Goal: Find specific page/section: Find specific page/section

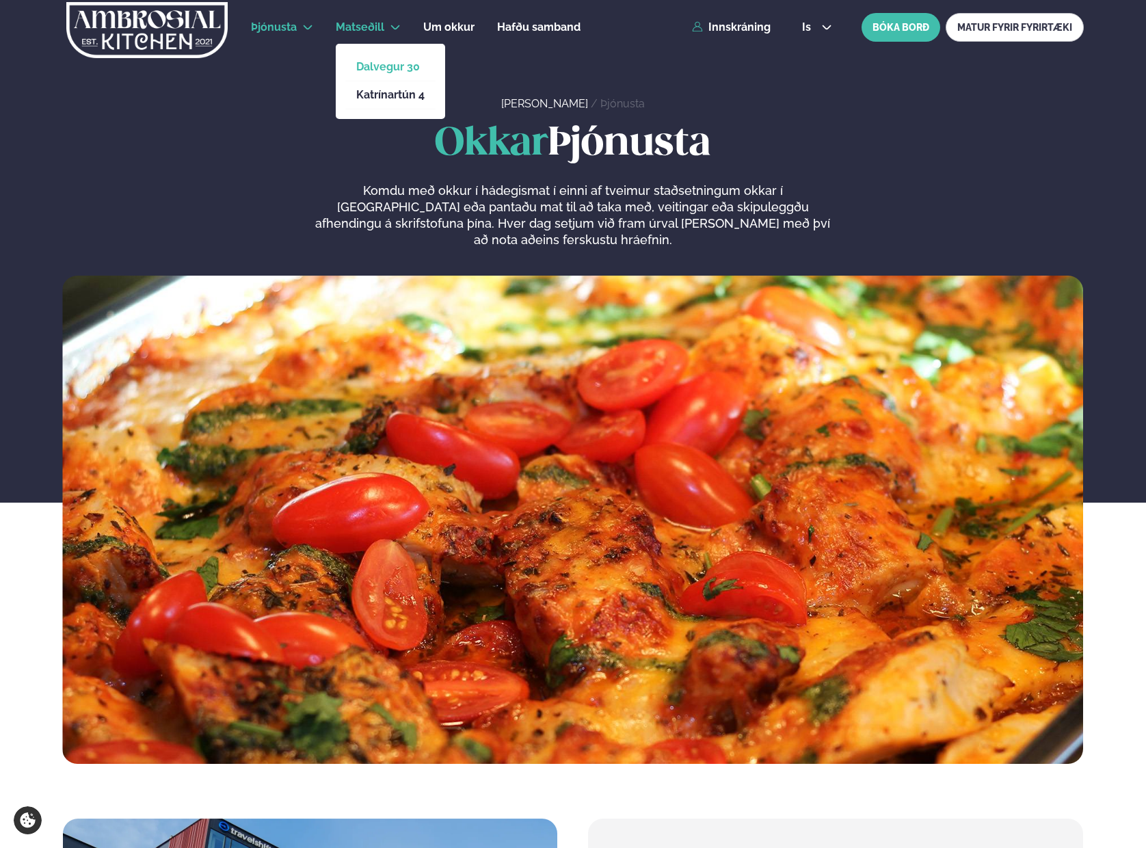
click at [382, 69] on link "Dalvegur 30" at bounding box center [390, 67] width 68 height 11
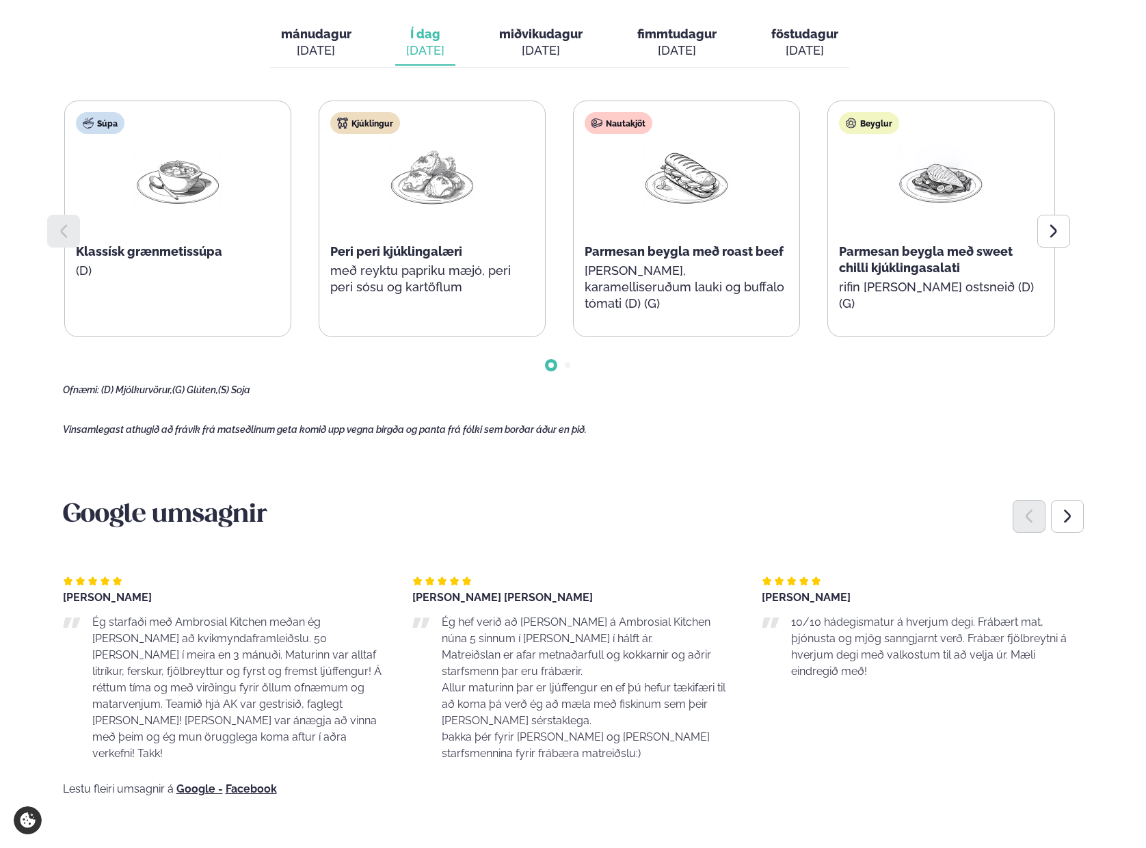
scroll to position [640, 0]
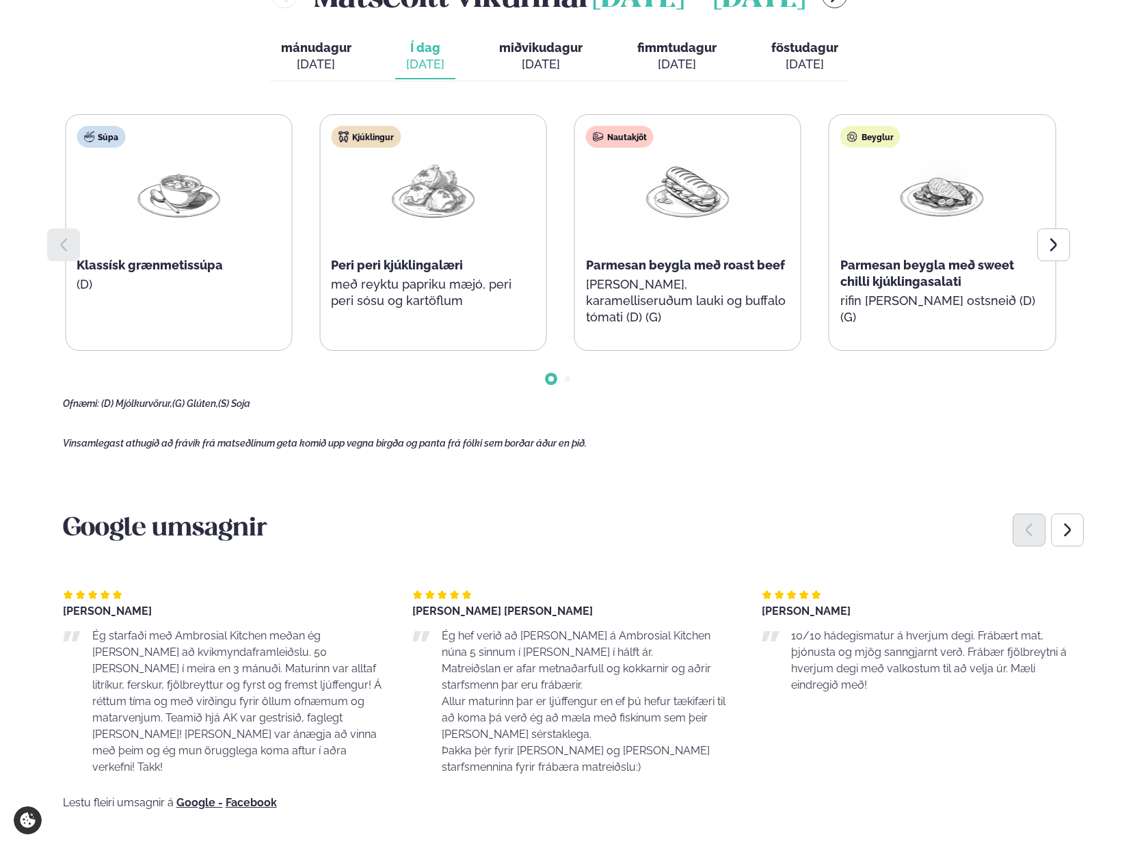
click at [441, 314] on div "Kjúklingur Peri peri kjúklingalæri með reyktu papriku mæjó, peri peri sósu og k…" at bounding box center [433, 224] width 226 height 219
click at [1053, 250] on icon at bounding box center [1054, 245] width 16 height 16
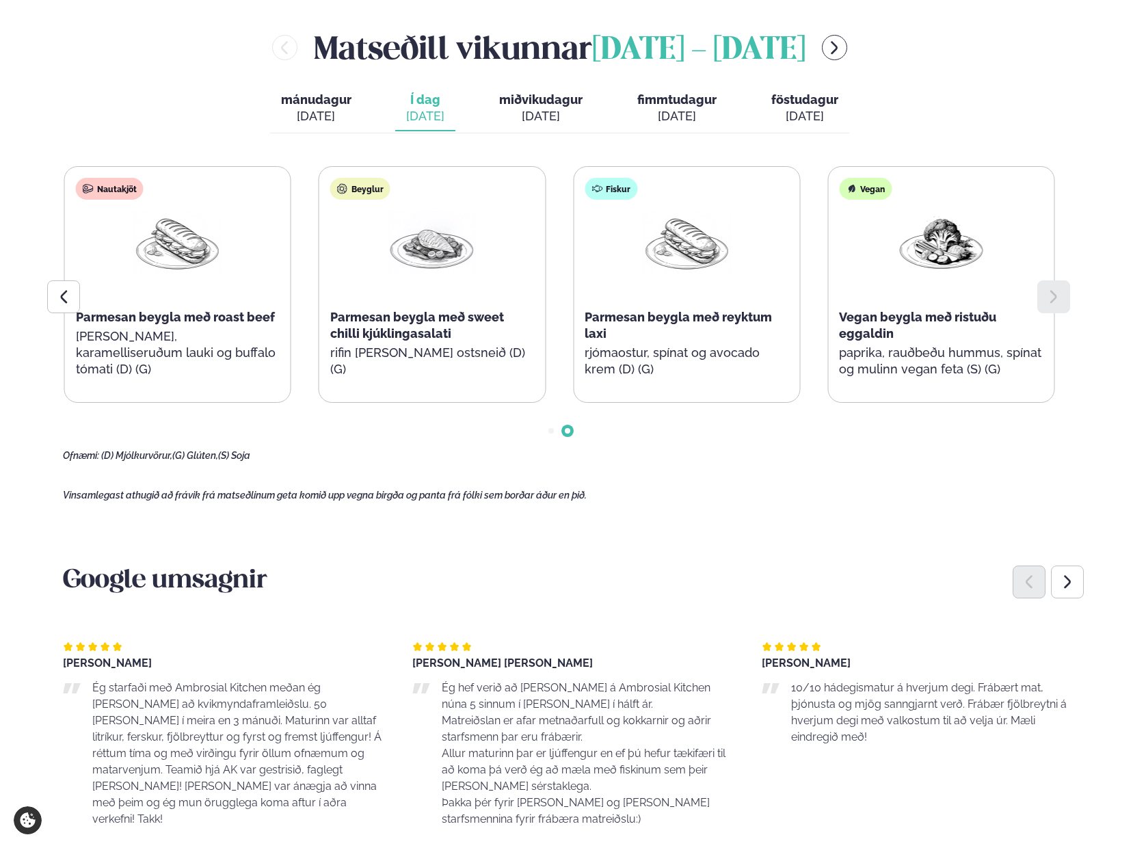
scroll to position [574, 0]
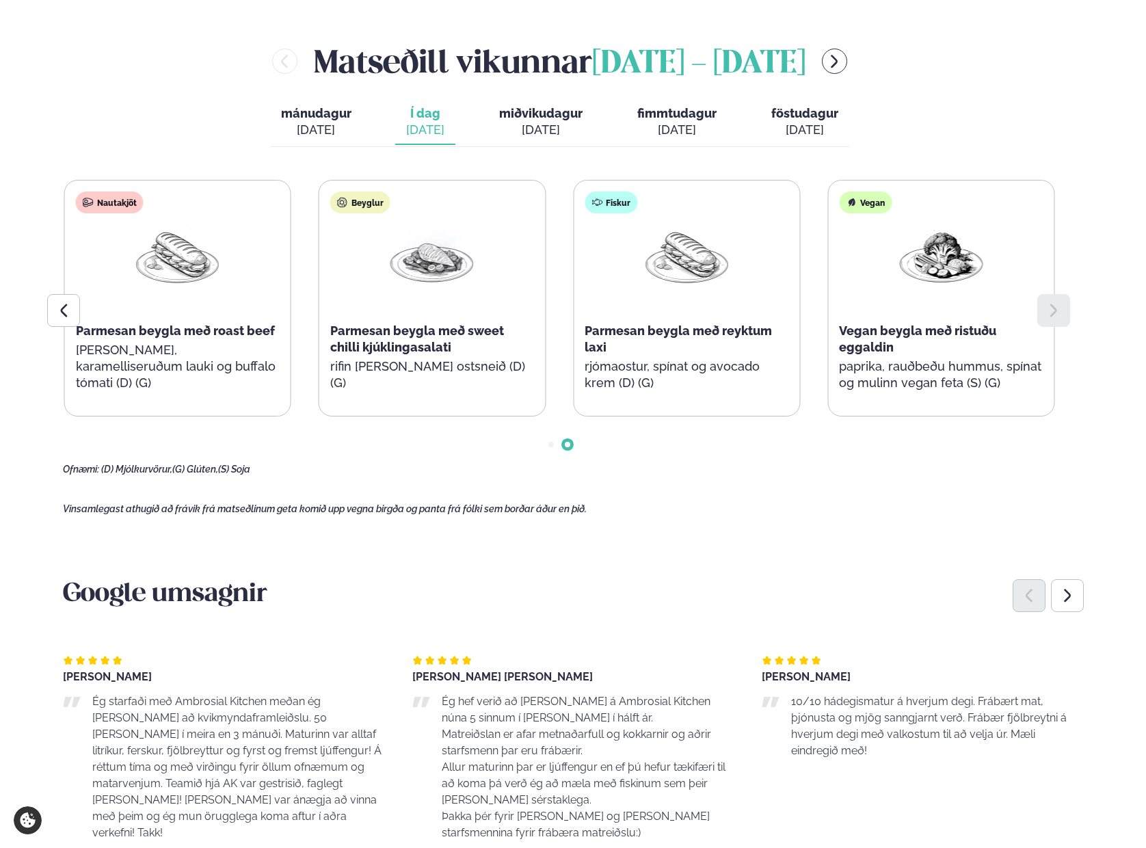
click at [542, 139] on button "miðvikudagur mið. [DATE]" at bounding box center [540, 122] width 105 height 45
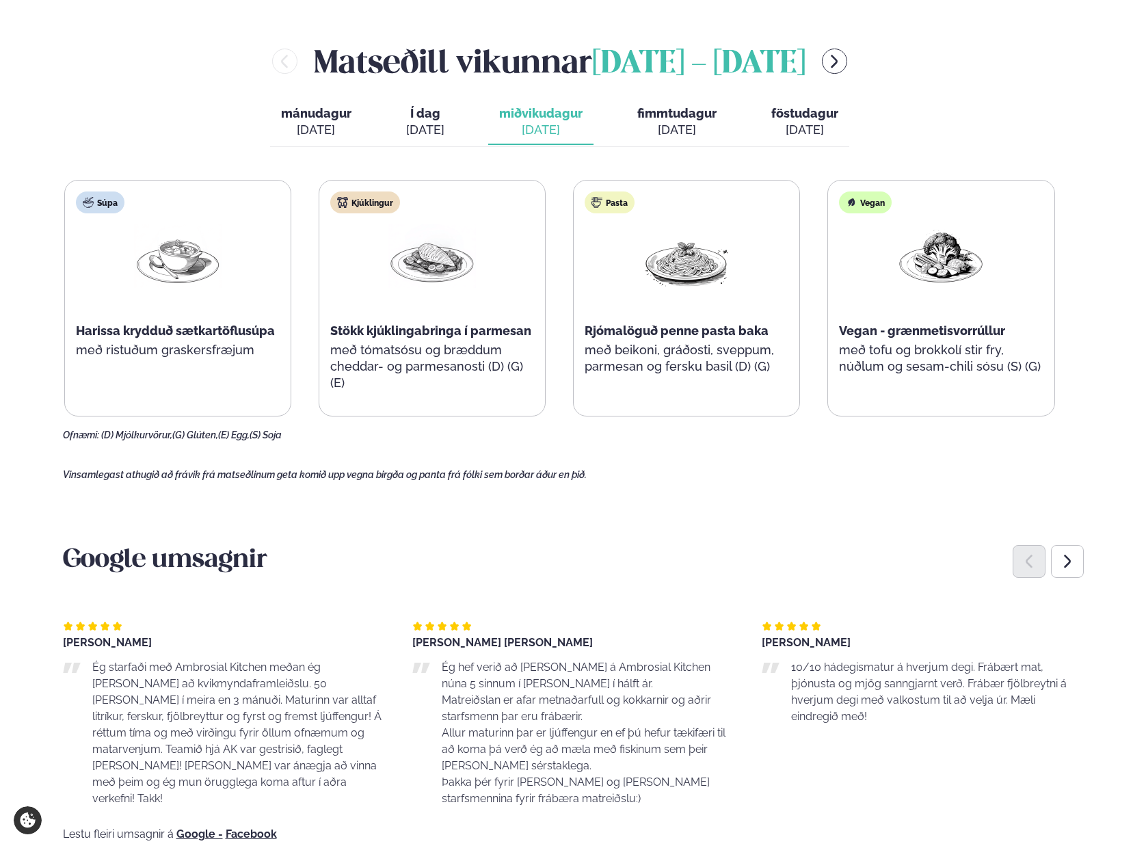
click at [682, 118] on span "fimmtudagur" at bounding box center [676, 113] width 79 height 14
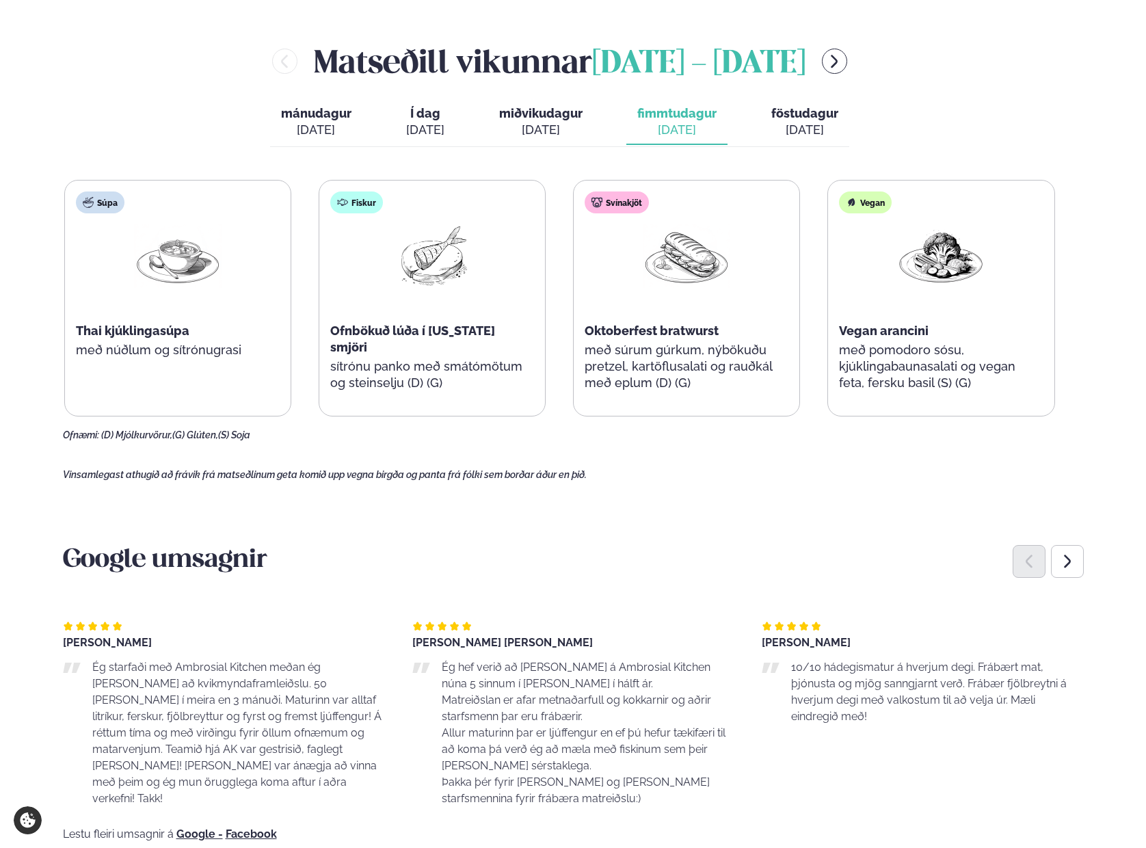
click at [804, 128] on div "[DATE]" at bounding box center [804, 130] width 67 height 16
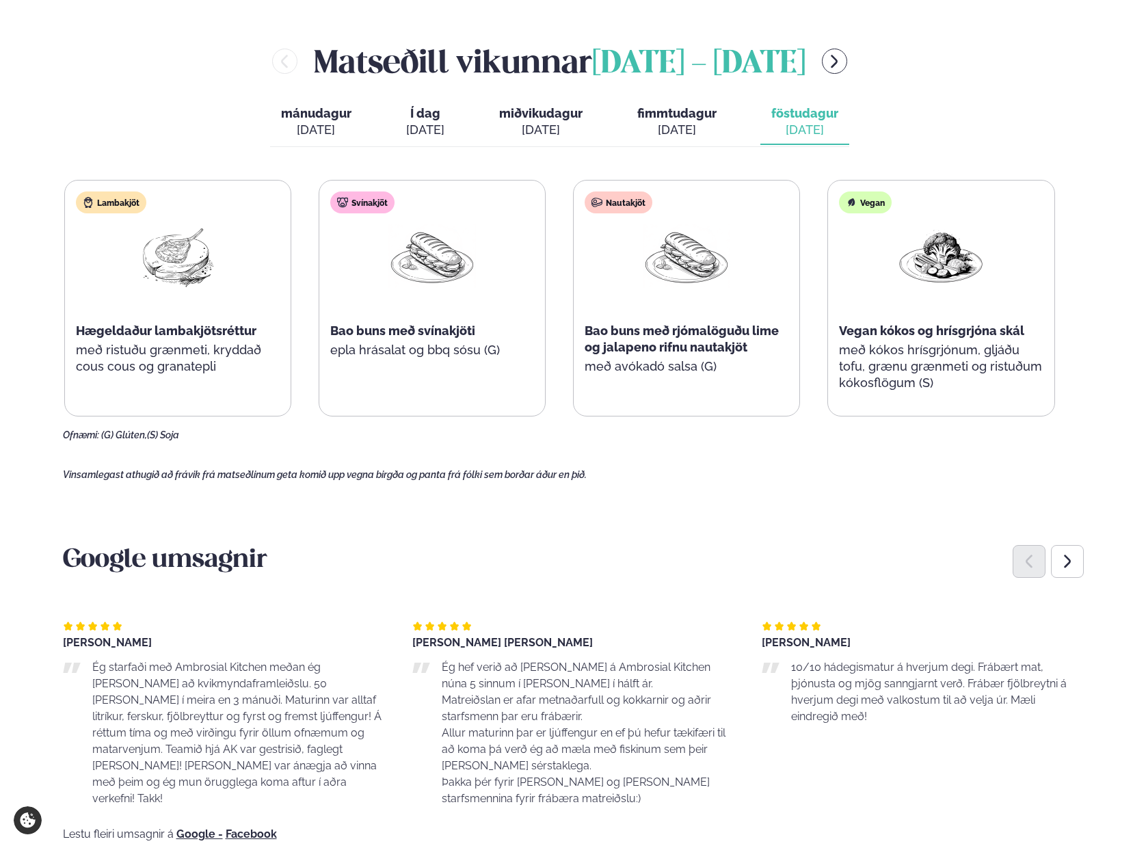
click at [682, 132] on div "[DATE]" at bounding box center [676, 130] width 79 height 16
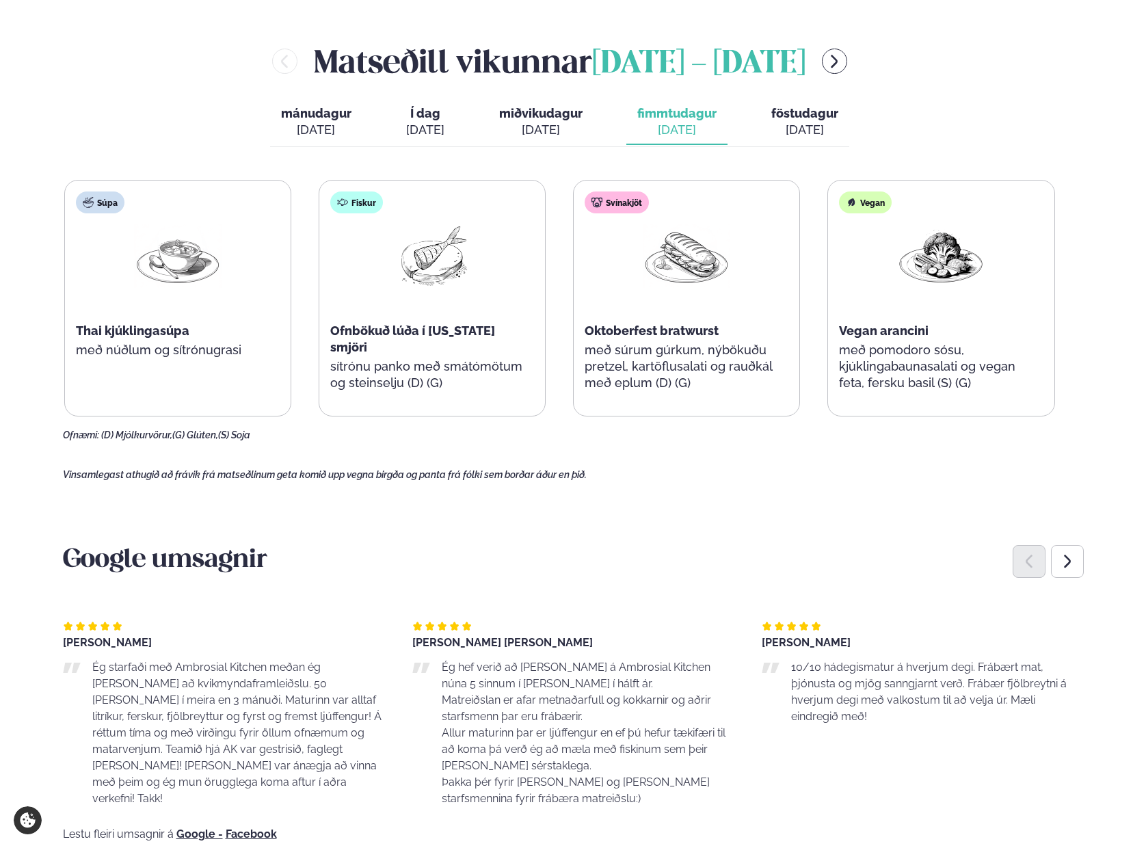
click at [498, 125] on button "miðvikudagur mið. [DATE]" at bounding box center [540, 122] width 105 height 45
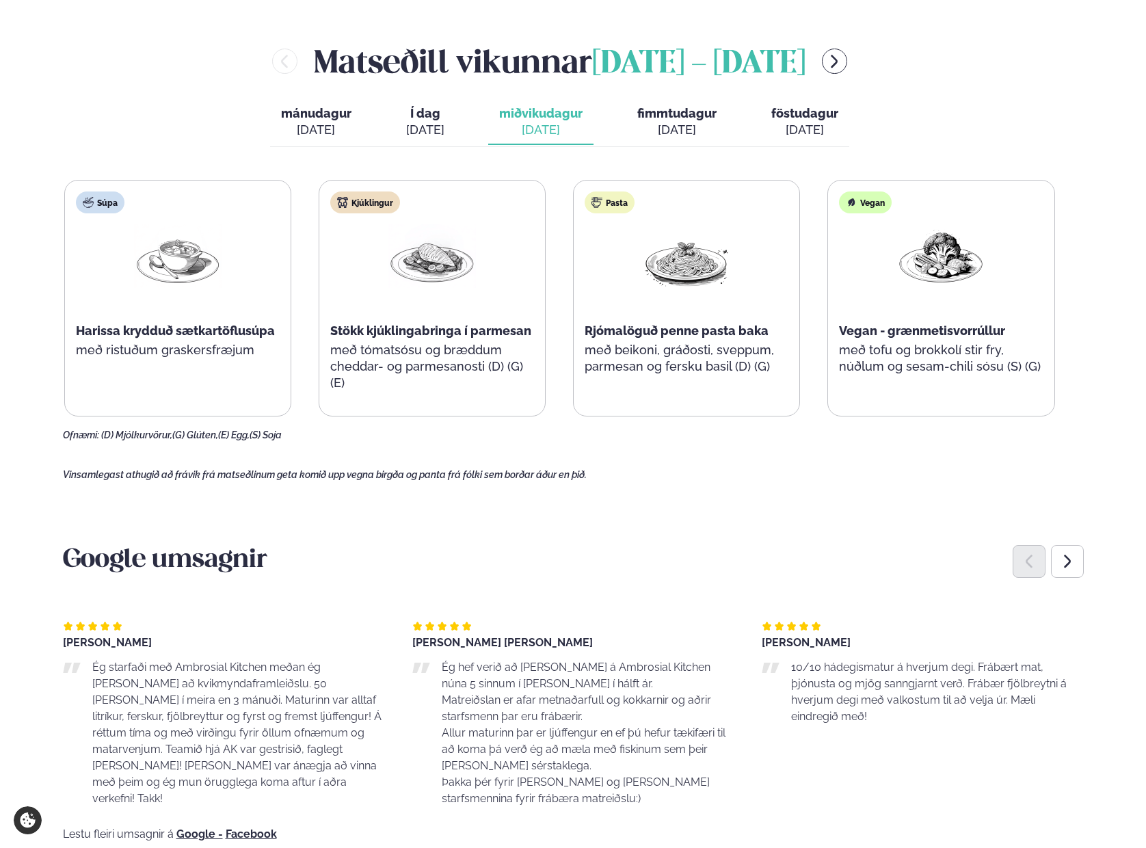
click at [816, 124] on div "[DATE]" at bounding box center [804, 130] width 67 height 16
